Goal: Transaction & Acquisition: Purchase product/service

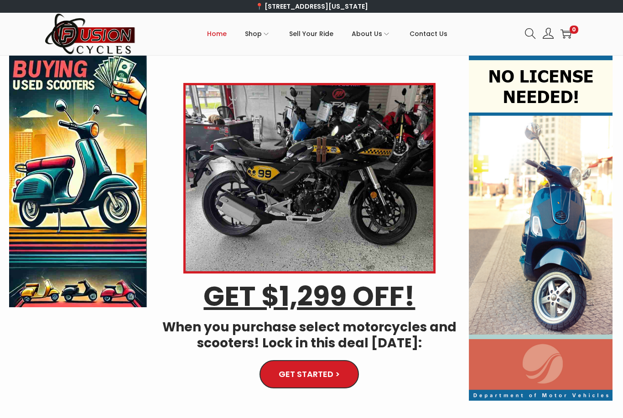
click at [46, 208] on img at bounding box center [78, 182] width 138 height 252
click at [88, 245] on img at bounding box center [78, 182] width 138 height 252
click at [79, 234] on img at bounding box center [78, 182] width 138 height 252
click at [81, 248] on img at bounding box center [78, 182] width 138 height 252
click at [561, 254] on img at bounding box center [541, 228] width 144 height 345
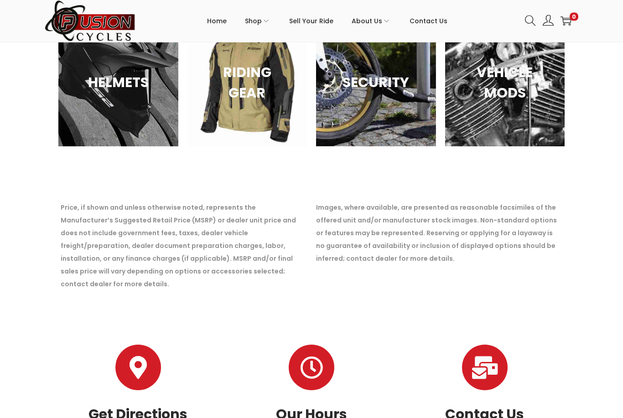
scroll to position [1341, 0]
